Goal: Find specific page/section: Find specific page/section

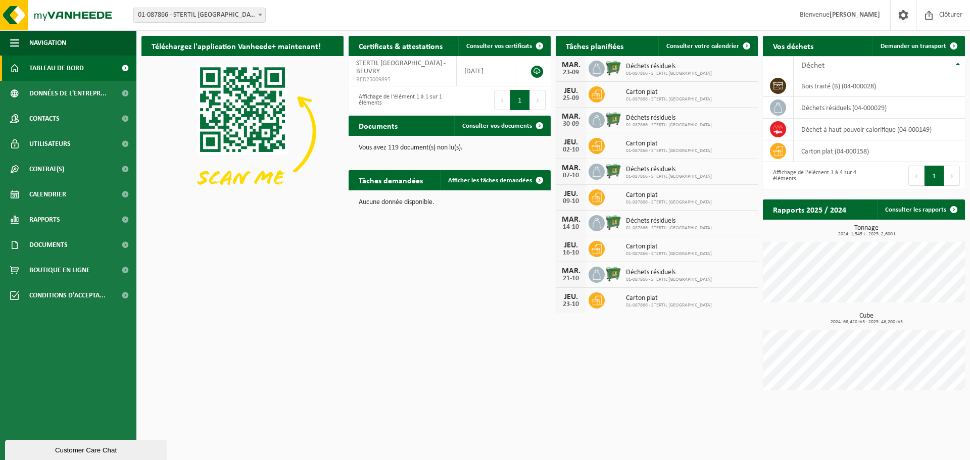
click at [653, 108] on div "MAR. 30-09 Déchets résiduels 01-087866 - STERTIL FRANCE" at bounding box center [657, 121] width 202 height 26
click at [651, 105] on div "JEU. 25-09 Carton plat 01-087866 - STERTIL FRANCE" at bounding box center [657, 95] width 202 height 26
click at [575, 96] on div "25-09" at bounding box center [571, 98] width 20 height 7
click at [643, 89] on span "Carton plat" at bounding box center [669, 92] width 86 height 8
click at [624, 119] on div "Déchets résiduels 01-087866 - STERTIL FRANCE" at bounding box center [666, 121] width 91 height 16
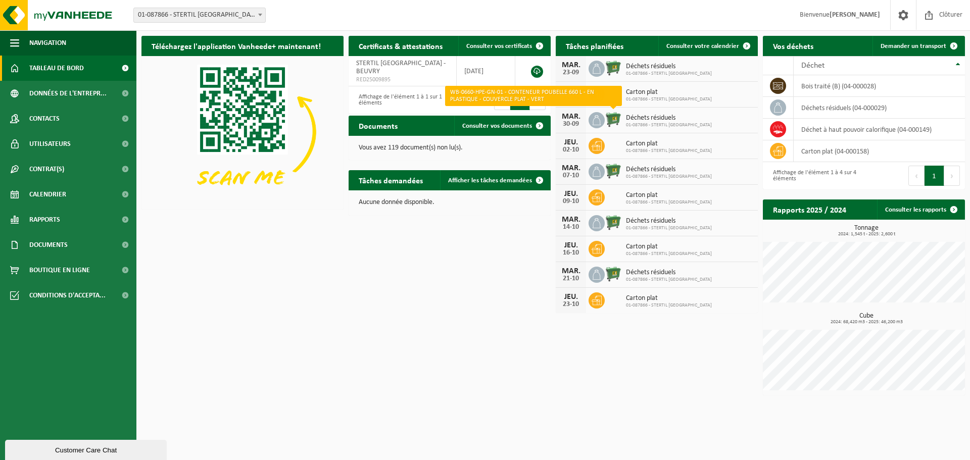
click at [618, 120] on img at bounding box center [613, 119] width 17 height 17
click at [607, 120] on img at bounding box center [613, 119] width 17 height 17
click at [598, 122] on icon at bounding box center [597, 120] width 10 height 10
click at [618, 121] on img at bounding box center [613, 119] width 17 height 17
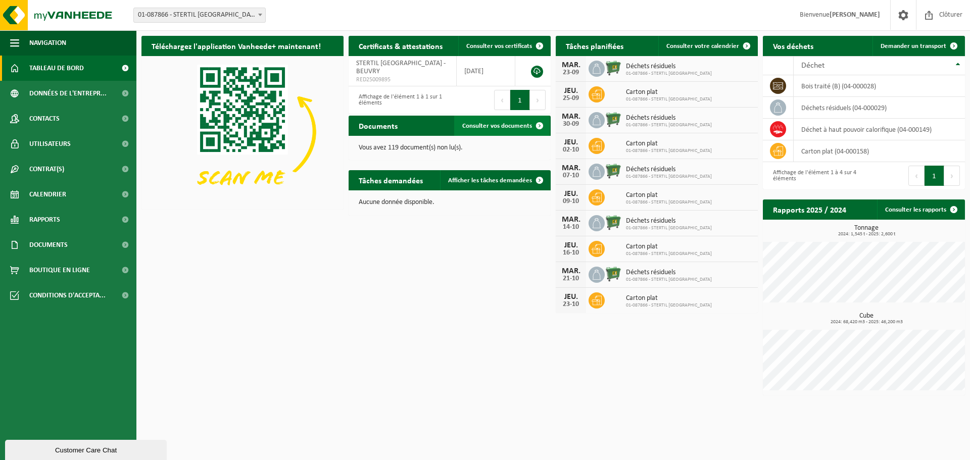
click at [501, 125] on span "Consulter vos documents" at bounding box center [497, 126] width 70 height 7
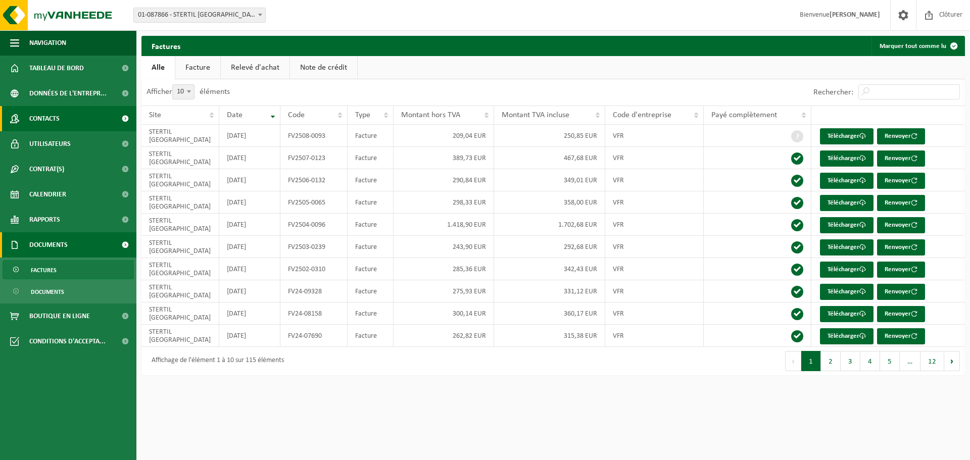
click at [53, 118] on span "Contacts" at bounding box center [44, 118] width 30 height 25
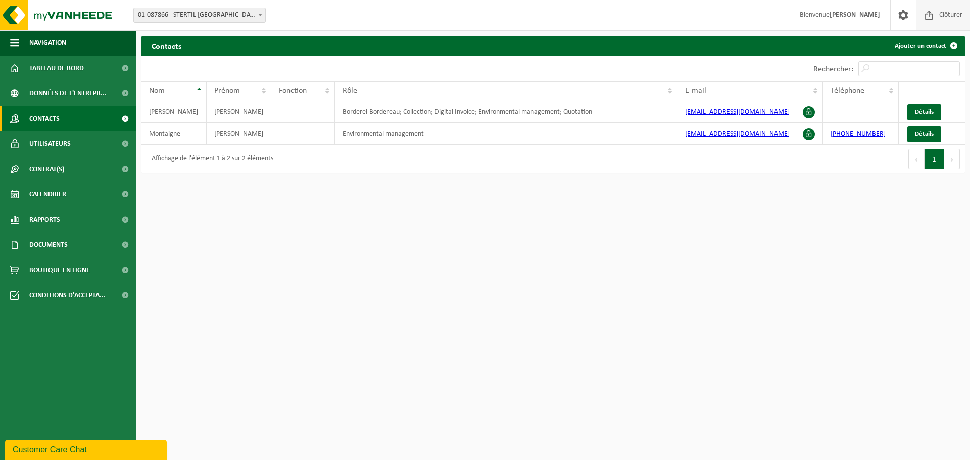
click at [924, 16] on span at bounding box center [929, 15] width 15 height 30
